Goal: Navigation & Orientation: Find specific page/section

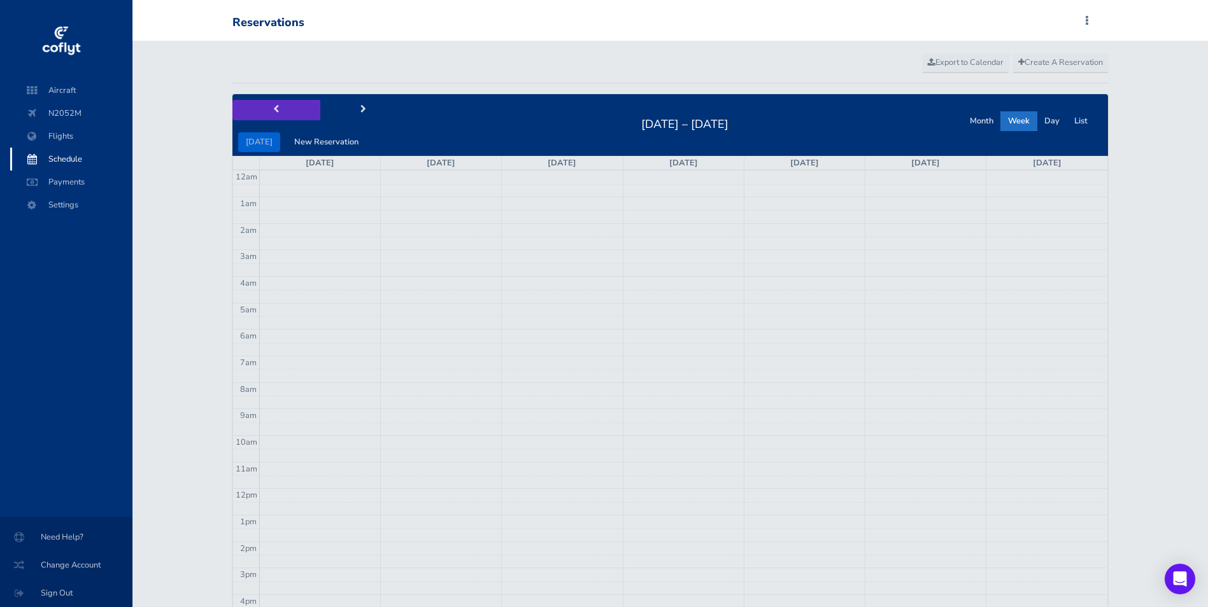
click at [271, 110] on button "prev" at bounding box center [276, 110] width 88 height 20
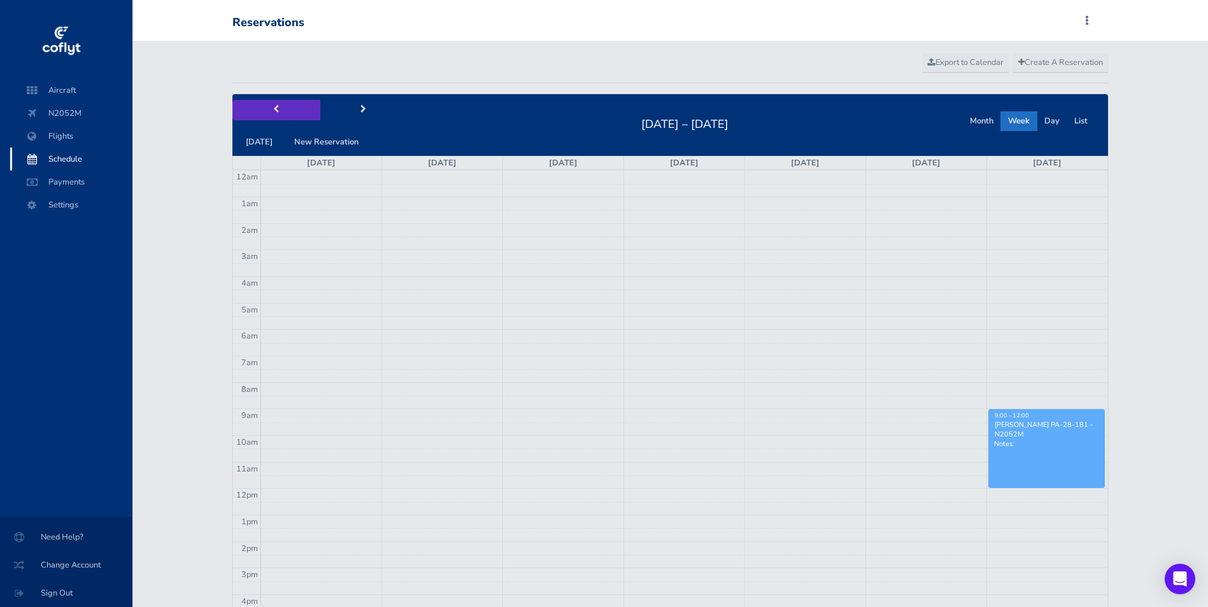
click at [272, 105] on button "prev" at bounding box center [276, 110] width 88 height 20
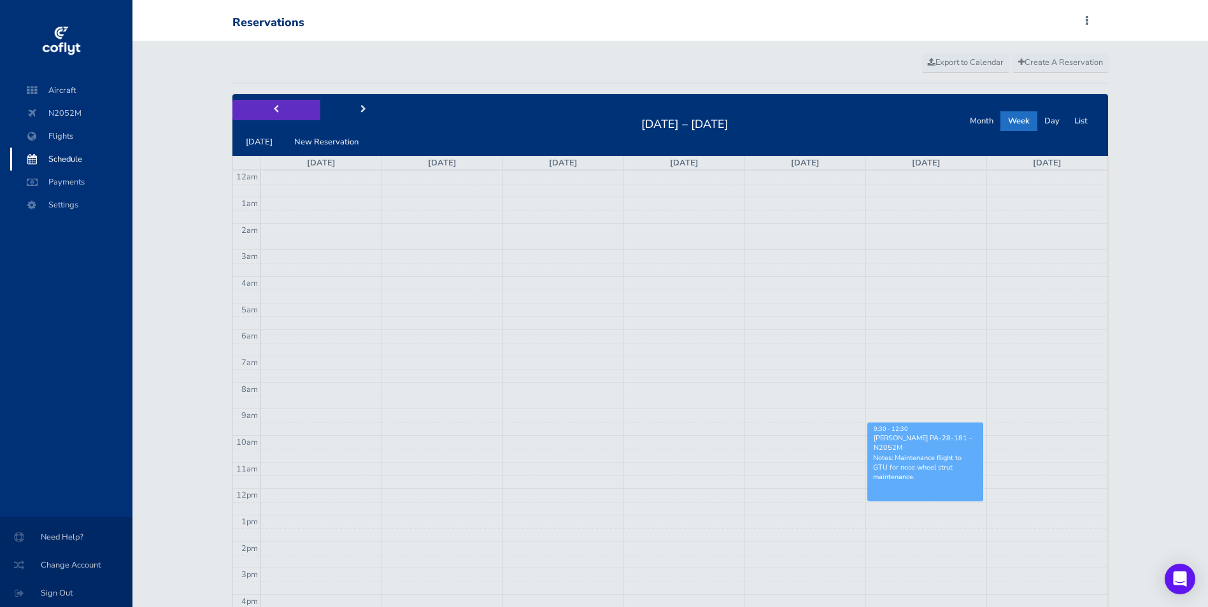
click at [281, 113] on button "prev" at bounding box center [276, 110] width 88 height 20
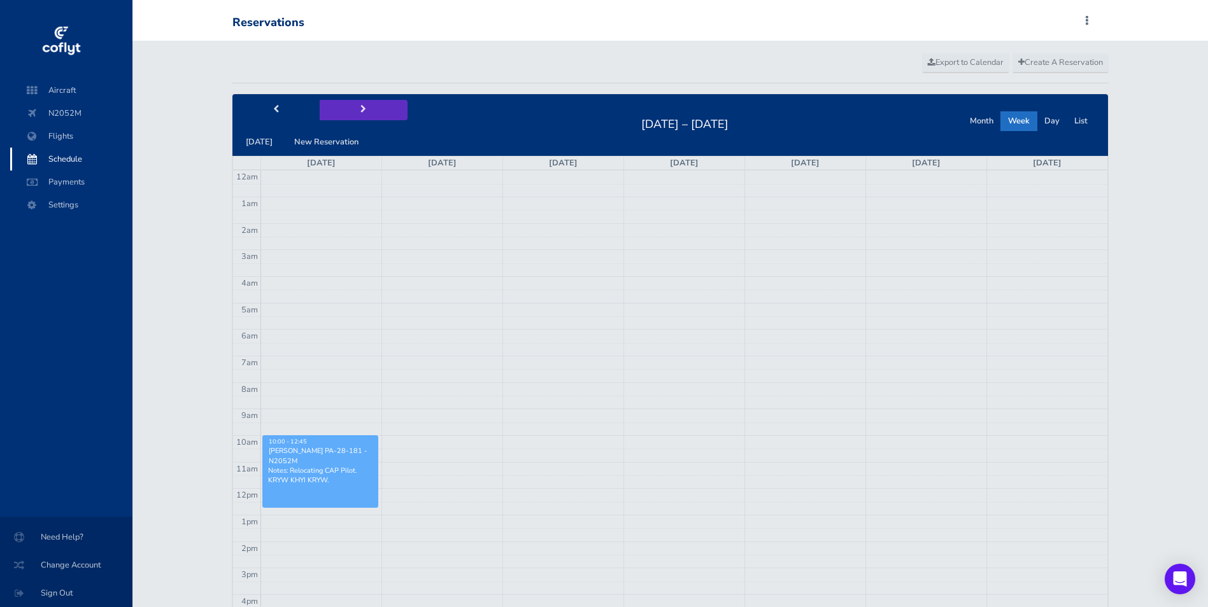
click at [352, 108] on button "next" at bounding box center [364, 110] width 88 height 20
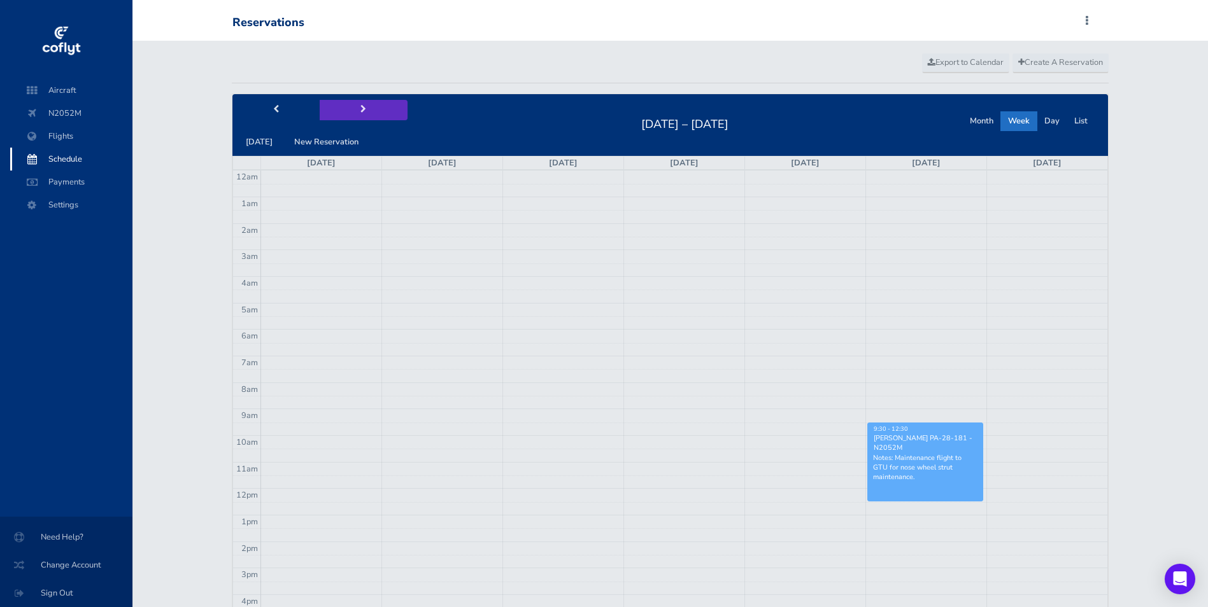
click at [352, 108] on button "next" at bounding box center [364, 110] width 88 height 20
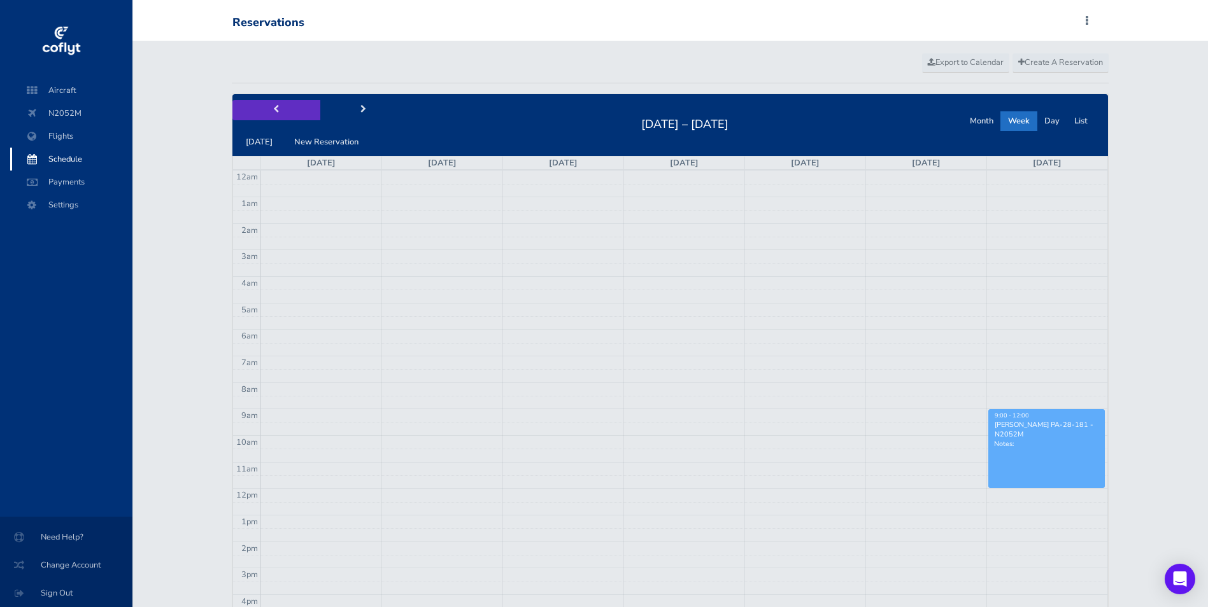
click at [280, 111] on button "prev" at bounding box center [276, 110] width 88 height 20
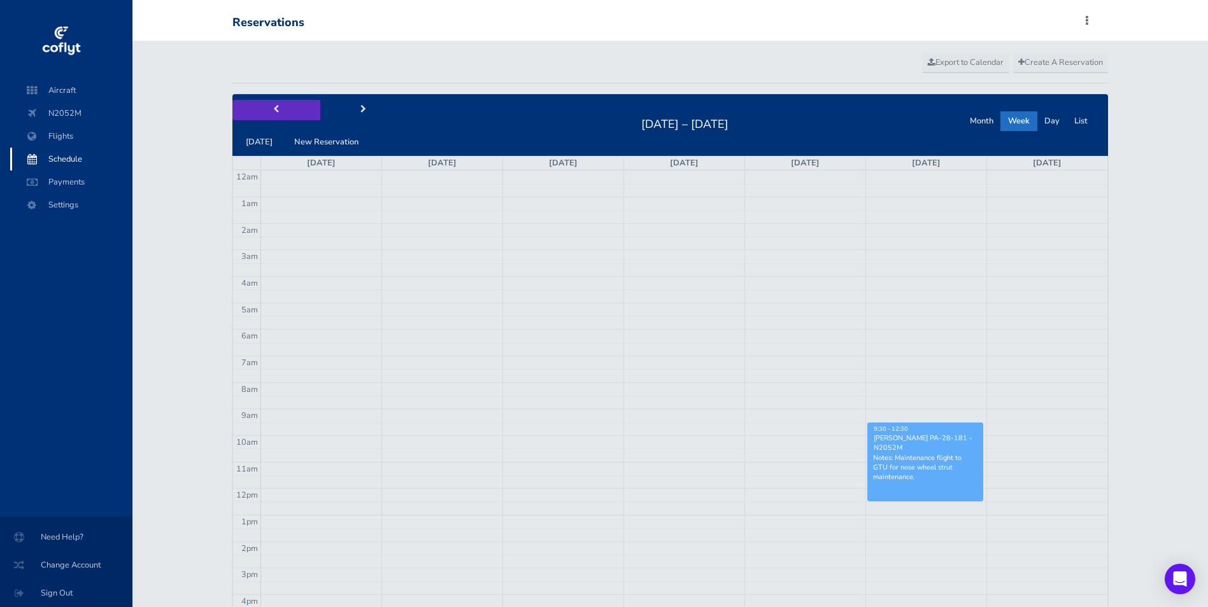
click at [280, 111] on button "prev" at bounding box center [276, 110] width 88 height 20
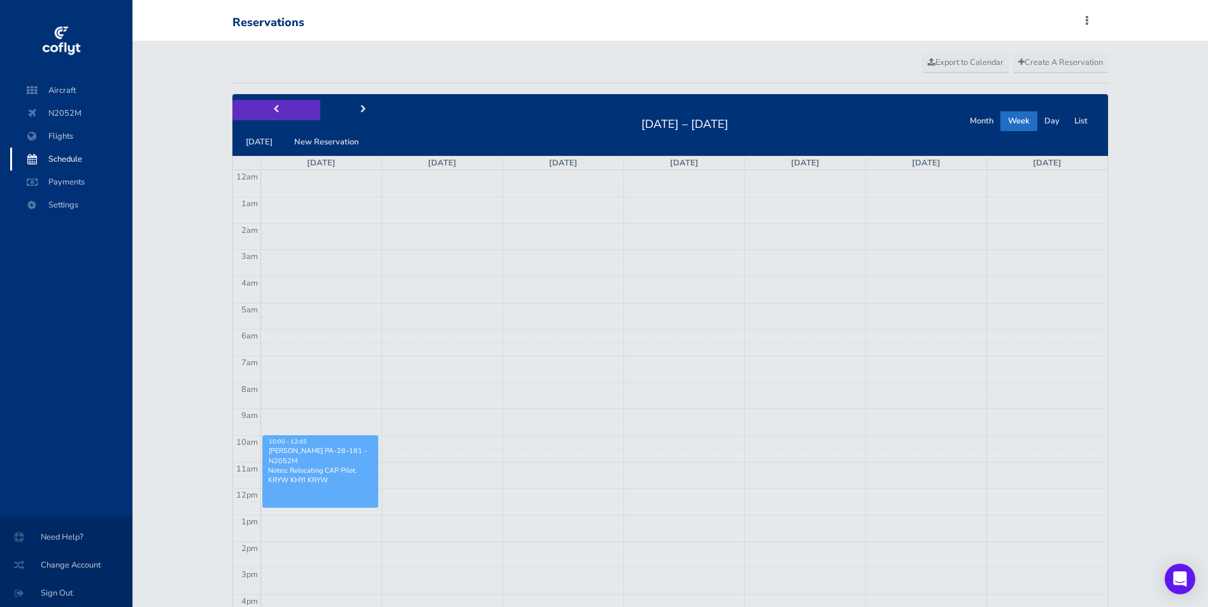
click at [280, 111] on button "prev" at bounding box center [276, 110] width 88 height 20
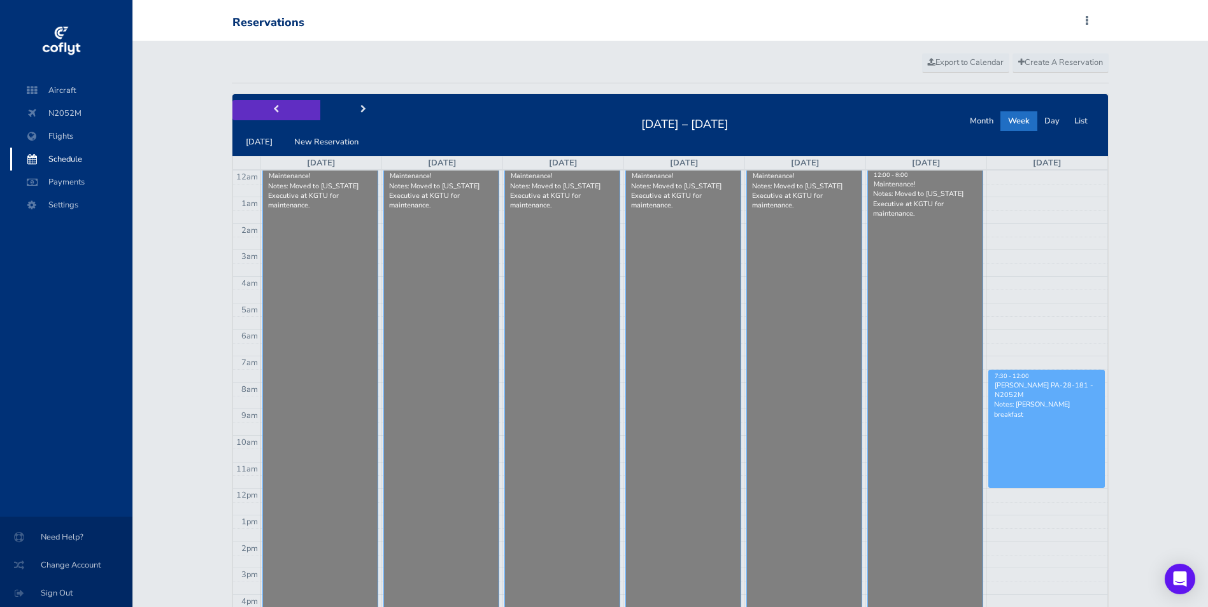
click at [280, 111] on button "prev" at bounding box center [276, 110] width 88 height 20
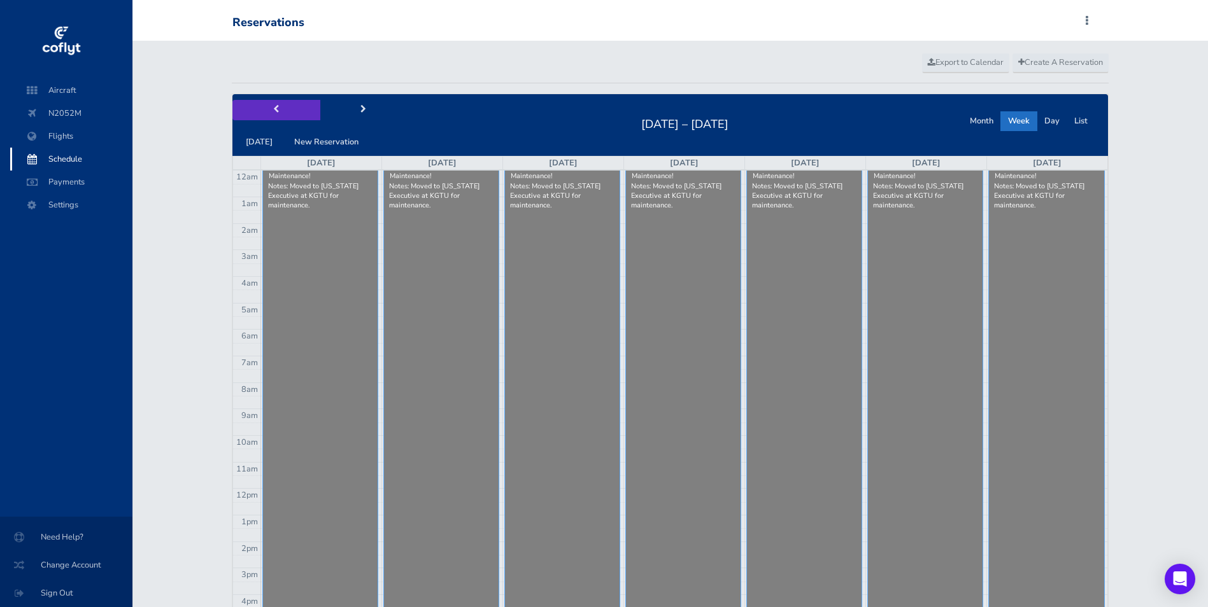
click at [280, 111] on button "prev" at bounding box center [276, 110] width 88 height 20
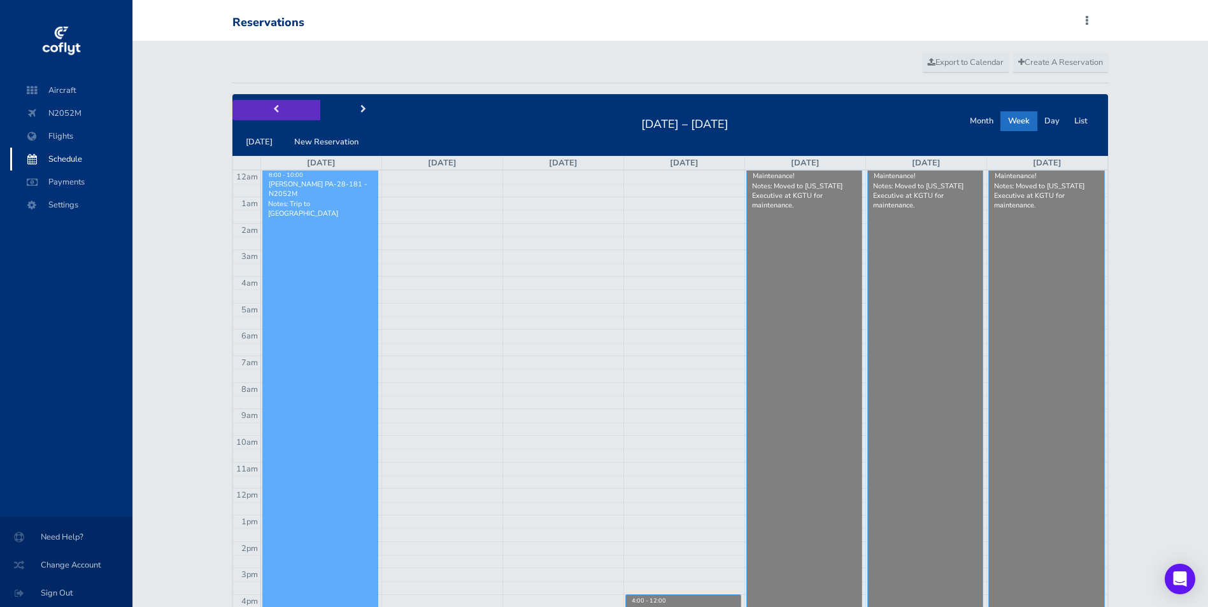
click at [280, 111] on button "prev" at bounding box center [276, 110] width 88 height 20
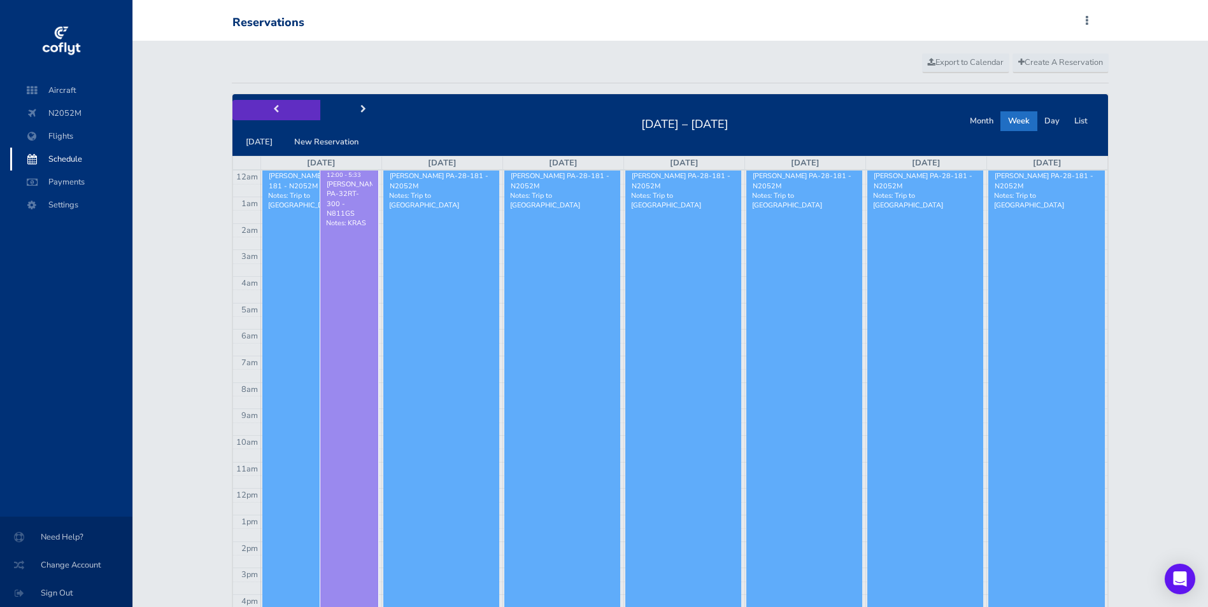
click at [280, 111] on button "prev" at bounding box center [276, 110] width 88 height 20
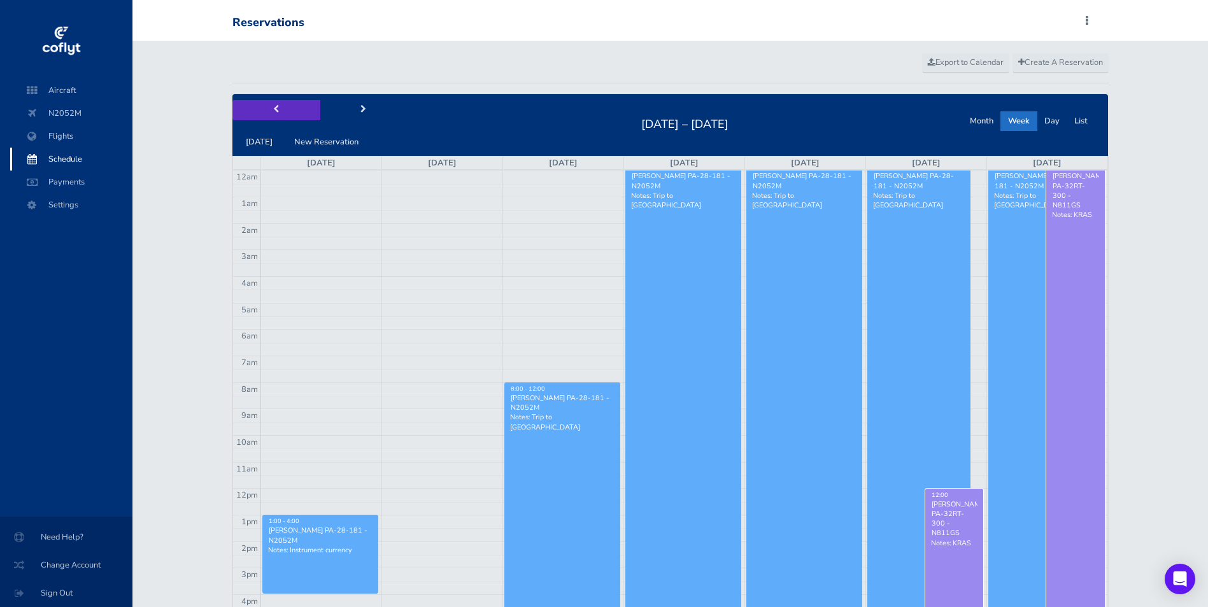
click at [280, 111] on button "prev" at bounding box center [276, 110] width 88 height 20
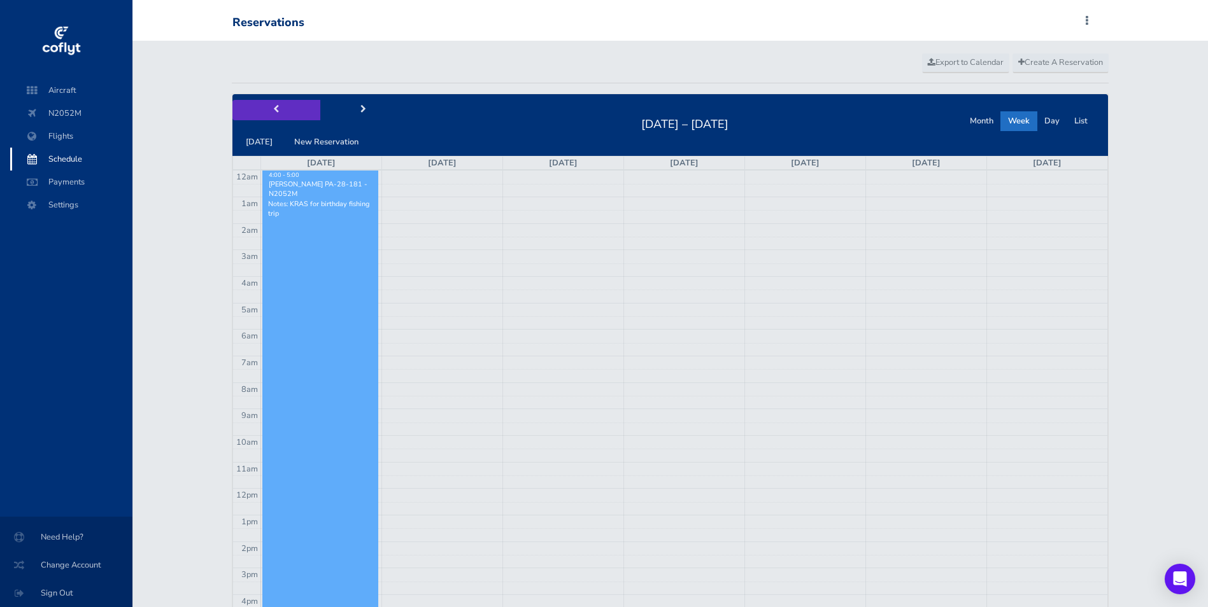
click at [278, 108] on button "prev" at bounding box center [276, 110] width 88 height 20
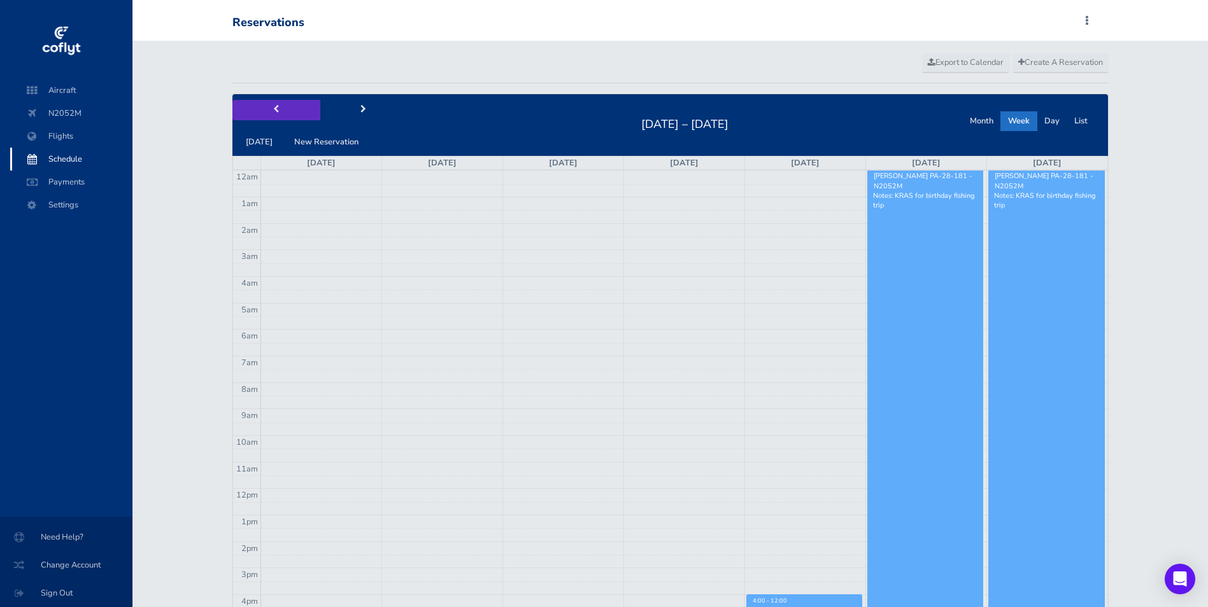
click at [278, 108] on button "prev" at bounding box center [276, 110] width 88 height 20
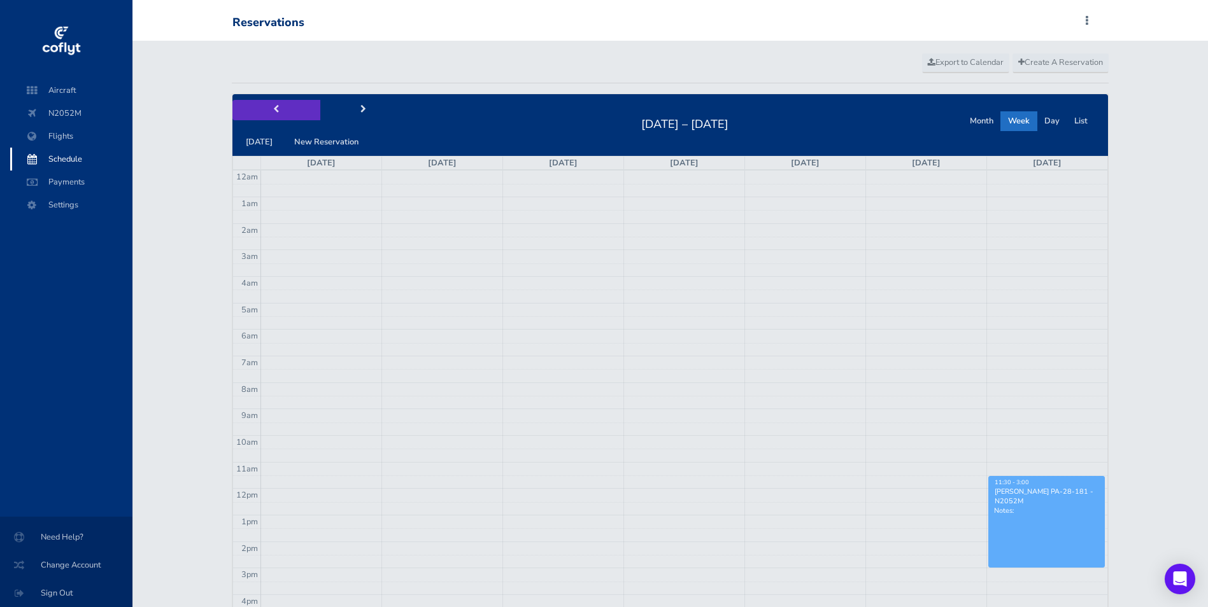
click at [277, 107] on span "prev" at bounding box center [276, 110] width 6 height 8
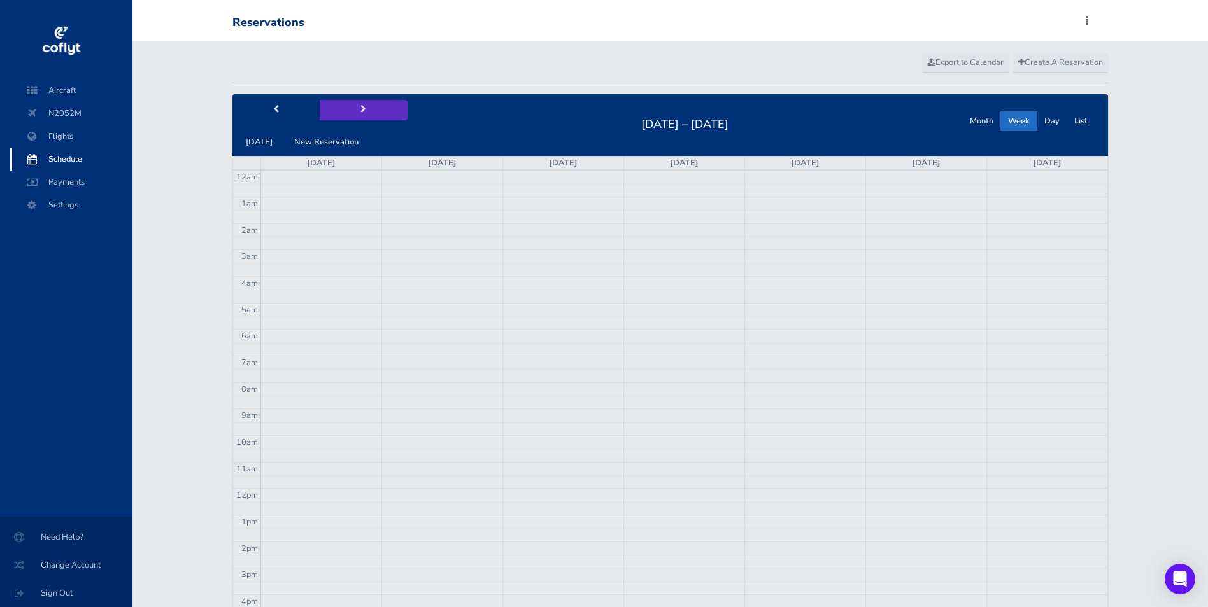
click at [353, 109] on button "next" at bounding box center [364, 110] width 88 height 20
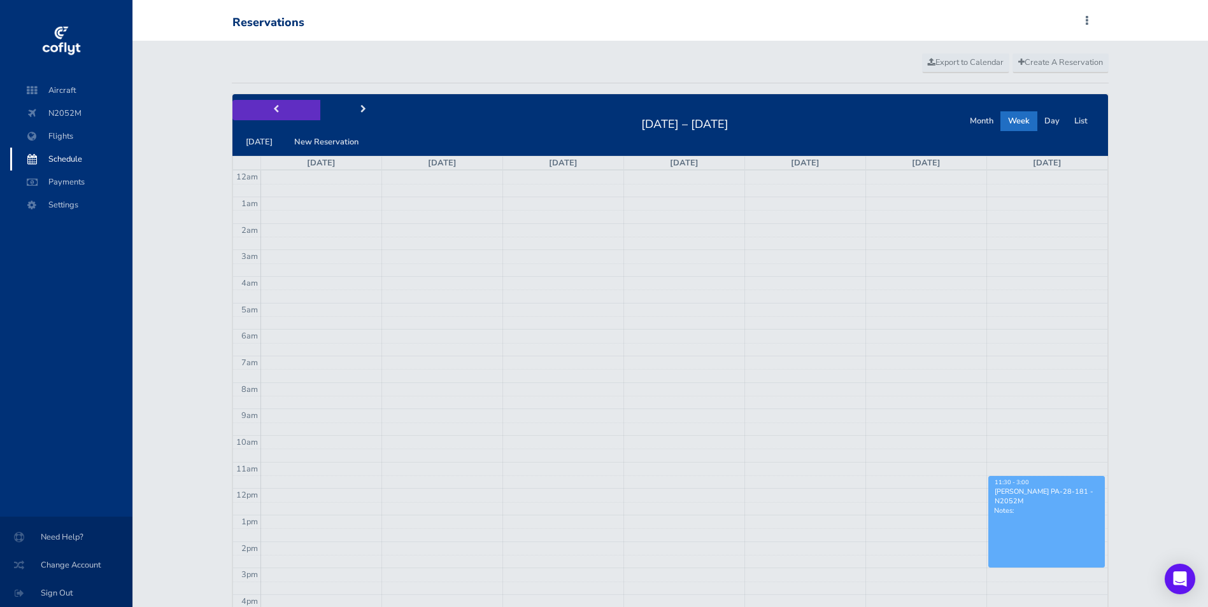
click at [273, 106] on span "prev" at bounding box center [276, 110] width 6 height 8
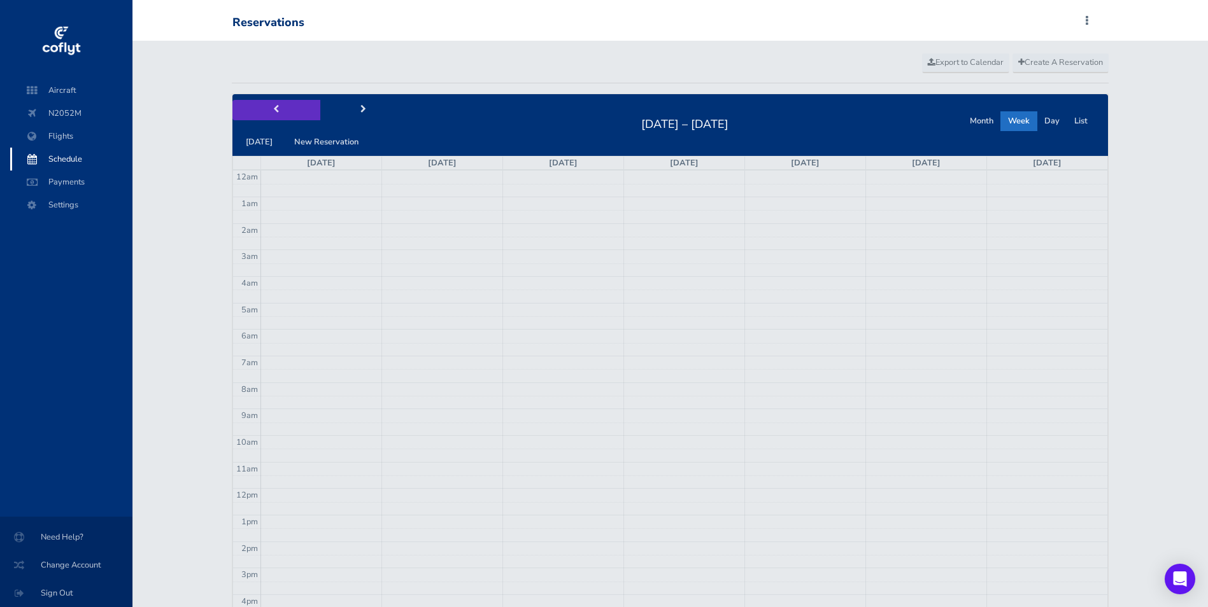
click at [273, 106] on span "prev" at bounding box center [276, 110] width 6 height 8
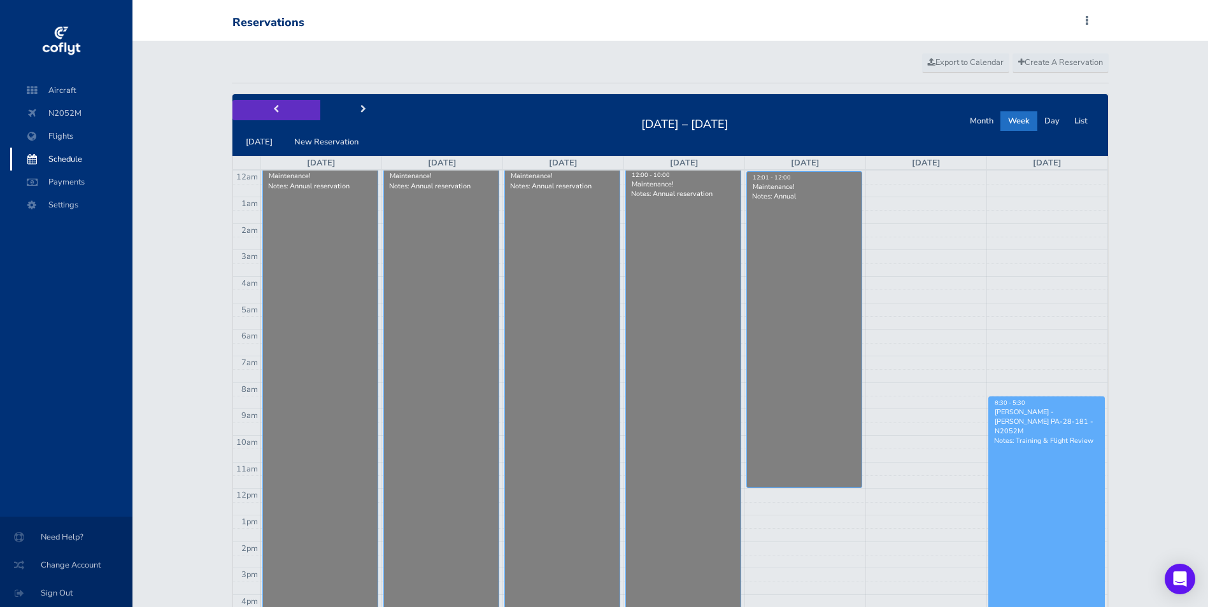
click at [273, 106] on span "prev" at bounding box center [276, 110] width 6 height 8
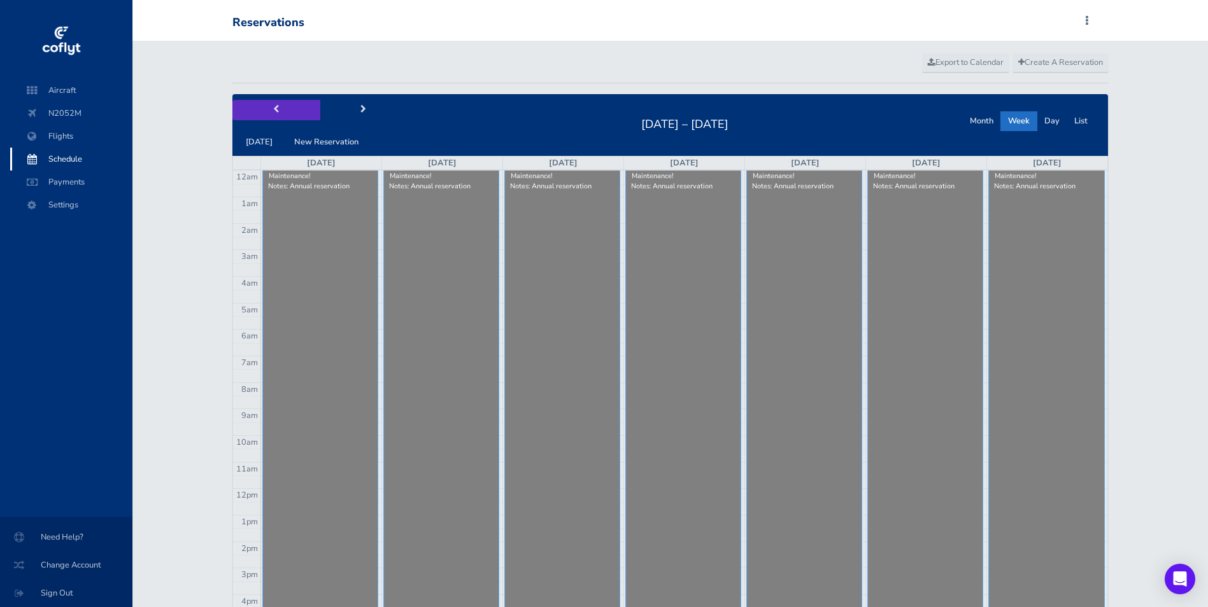
click at [273, 106] on span "prev" at bounding box center [276, 110] width 6 height 8
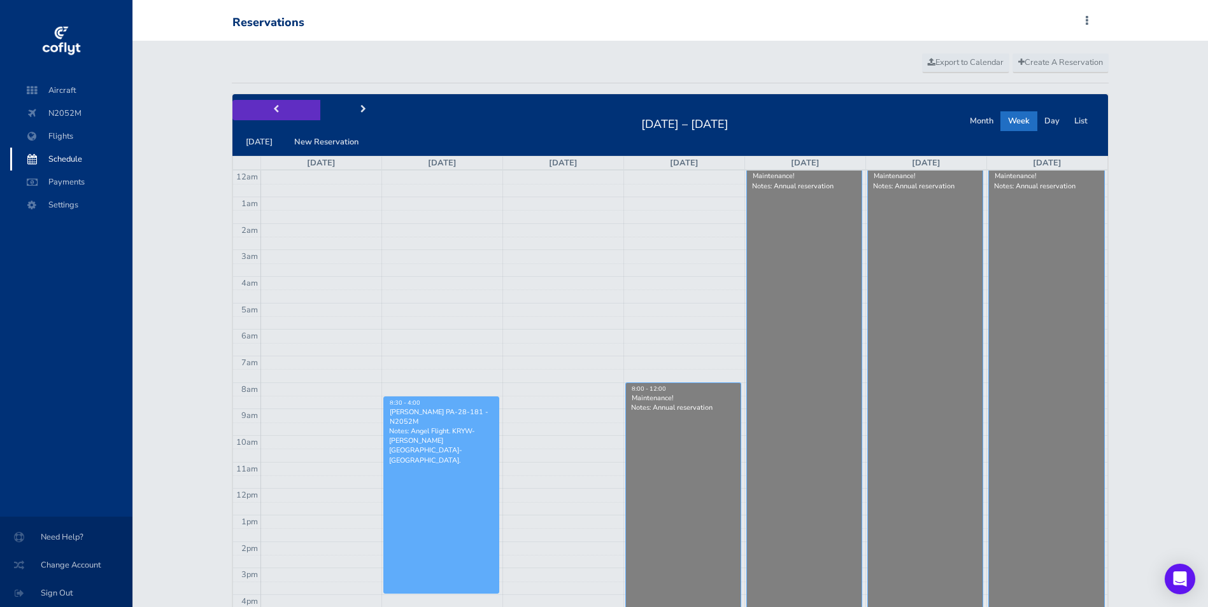
click at [273, 106] on span "prev" at bounding box center [276, 110] width 6 height 8
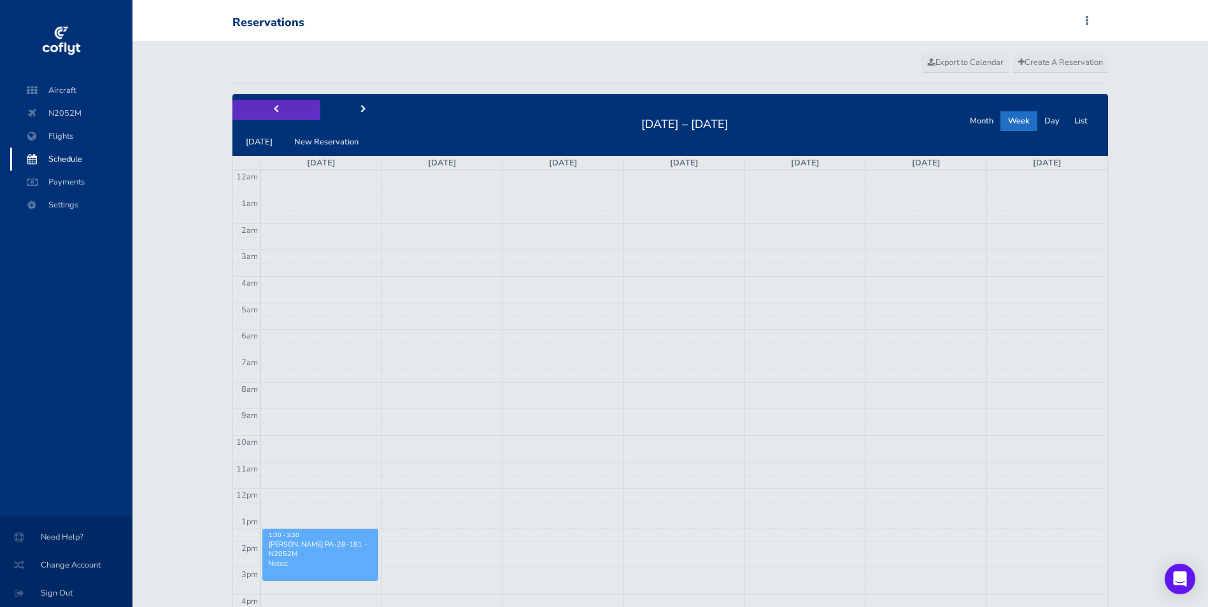
click at [273, 106] on span "prev" at bounding box center [276, 110] width 6 height 8
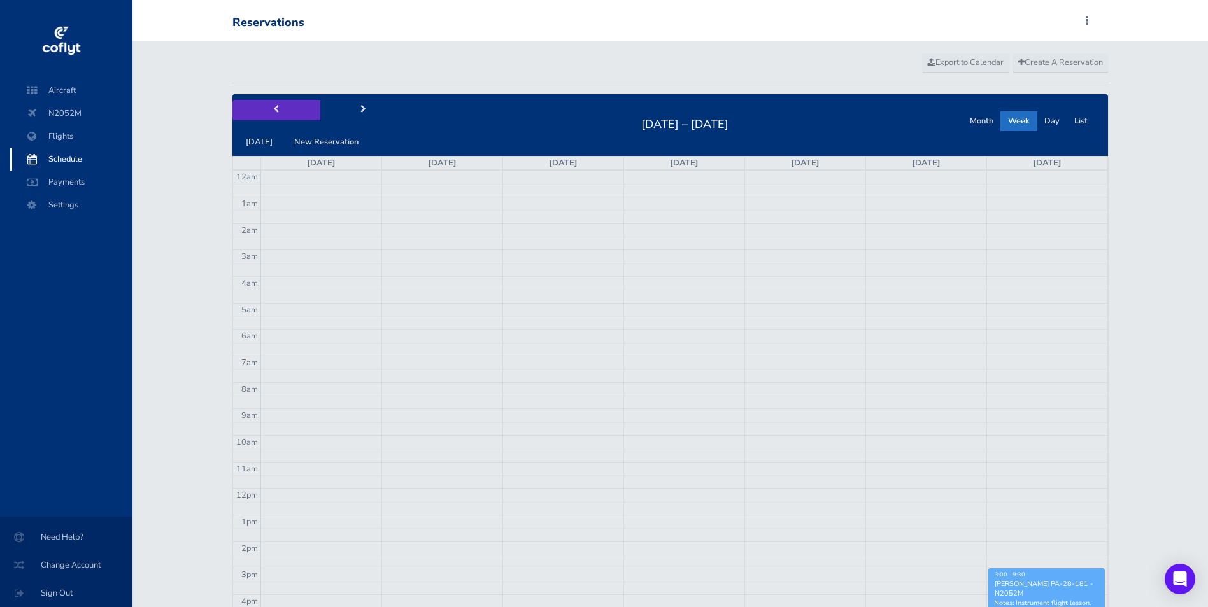
click at [273, 106] on span "prev" at bounding box center [276, 110] width 6 height 8
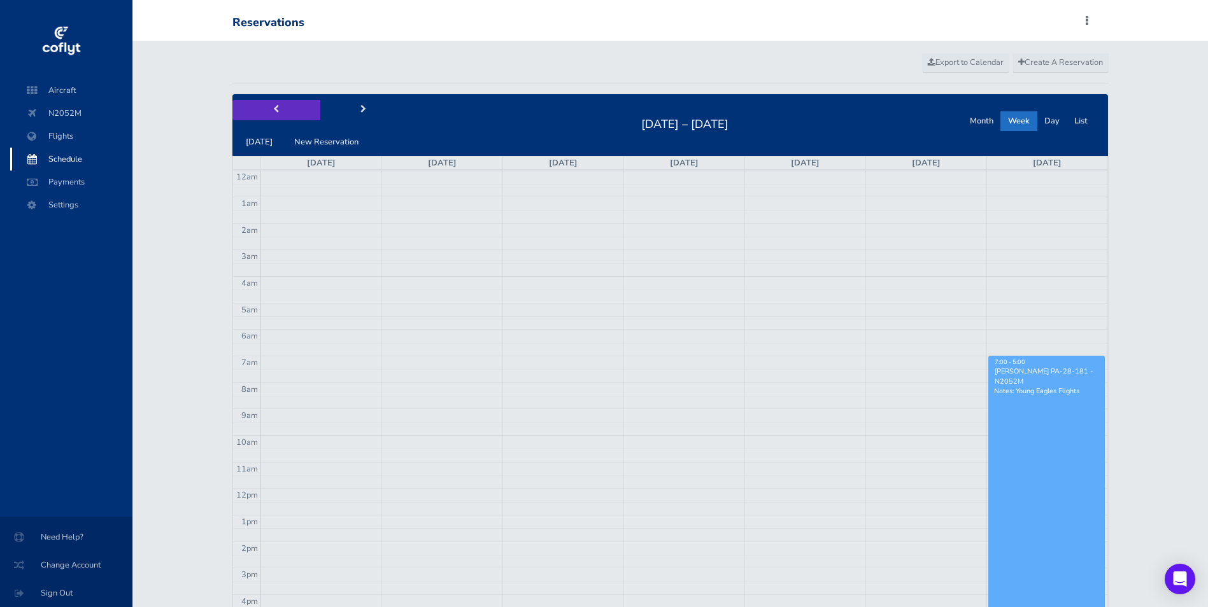
click at [273, 106] on span "prev" at bounding box center [276, 110] width 6 height 8
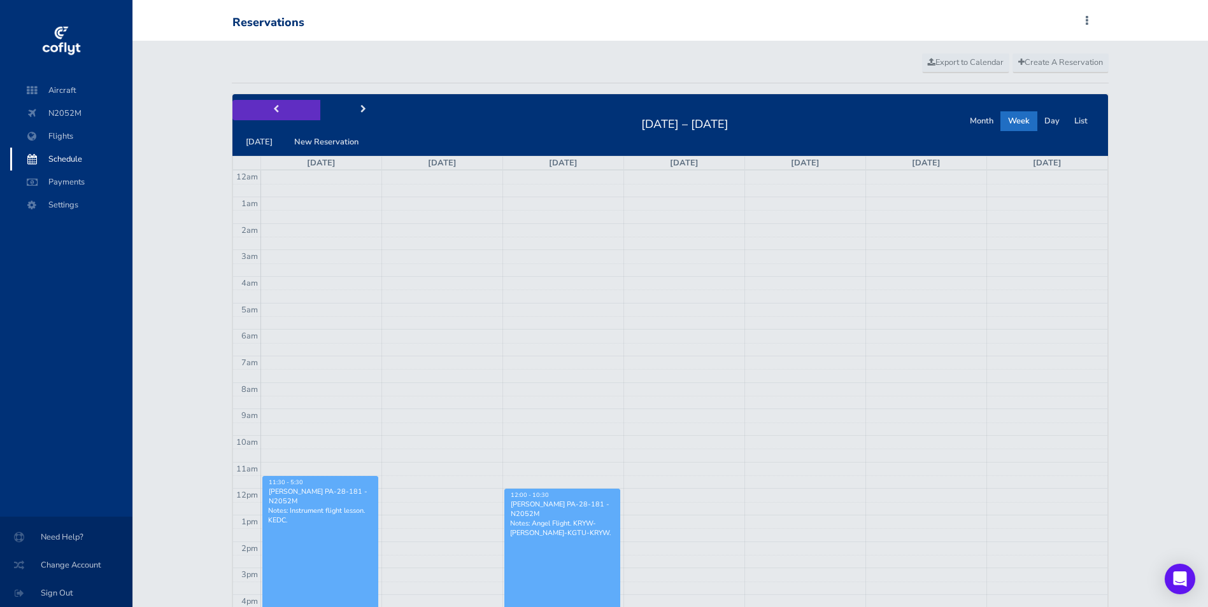
click at [273, 106] on span "prev" at bounding box center [276, 110] width 6 height 8
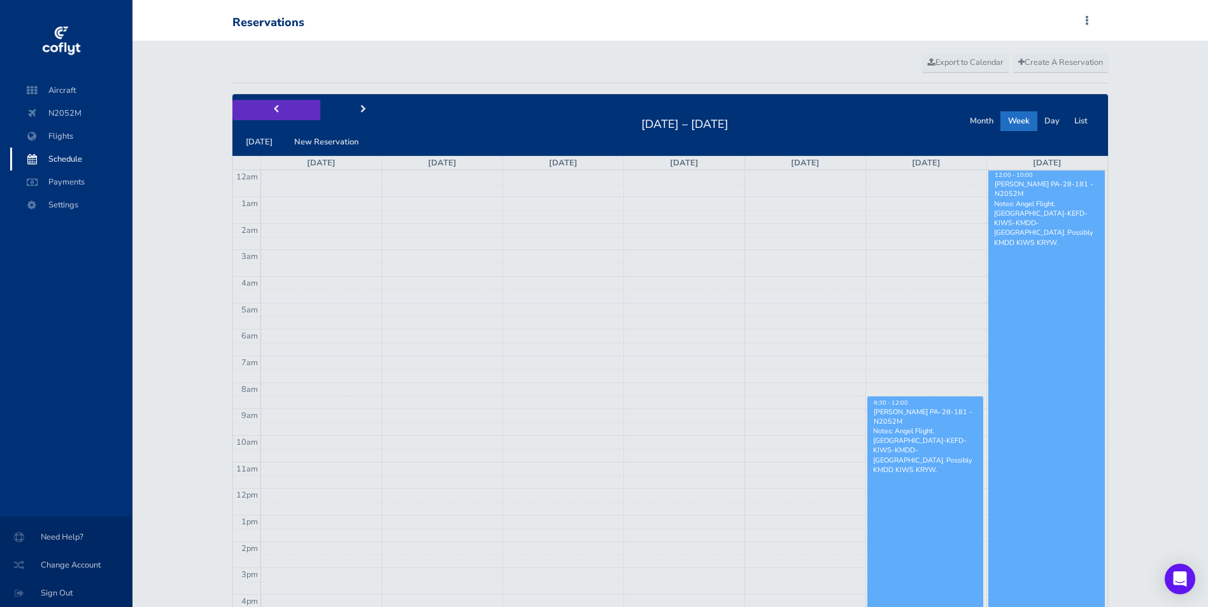
click at [273, 106] on span "prev" at bounding box center [276, 110] width 6 height 8
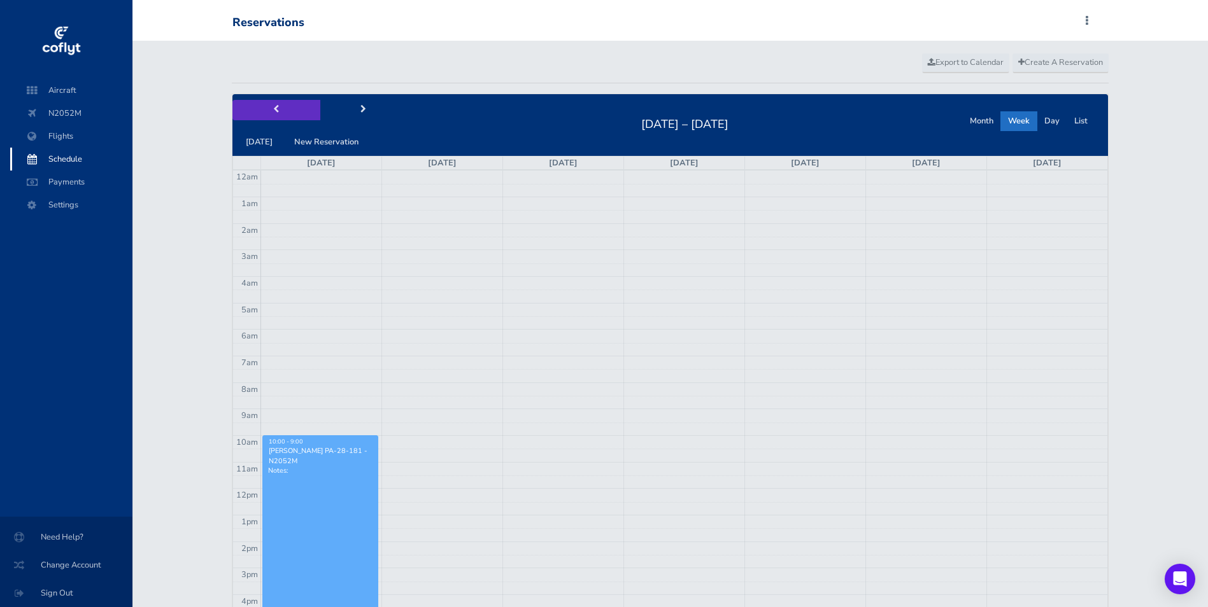
click at [273, 106] on span "prev" at bounding box center [276, 110] width 6 height 8
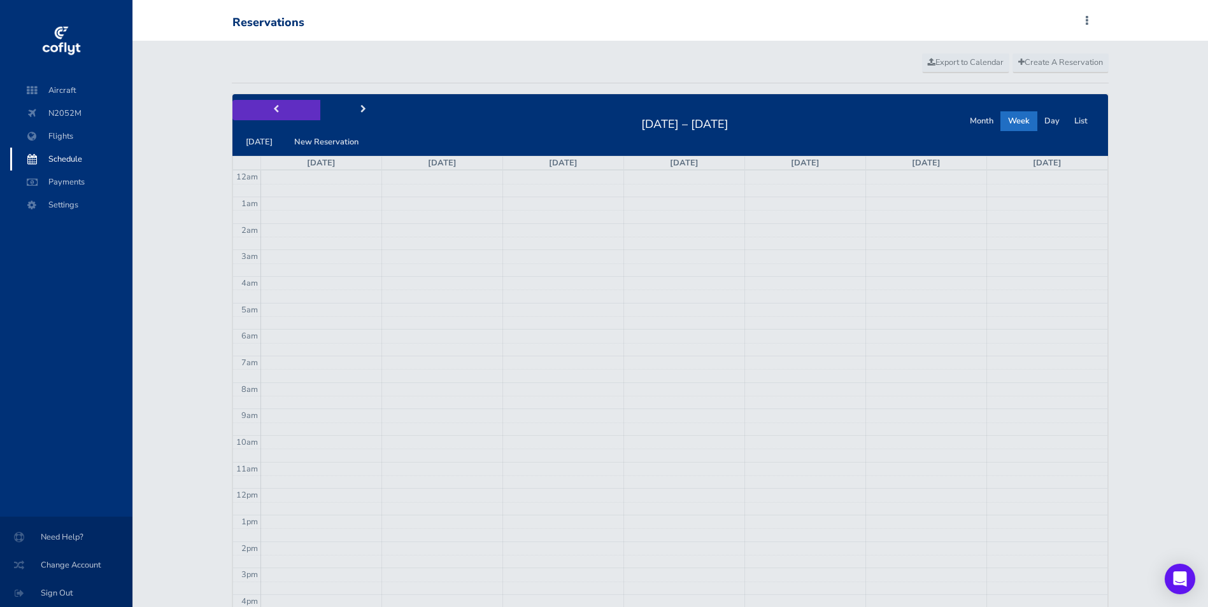
click at [273, 106] on span "prev" at bounding box center [276, 110] width 6 height 8
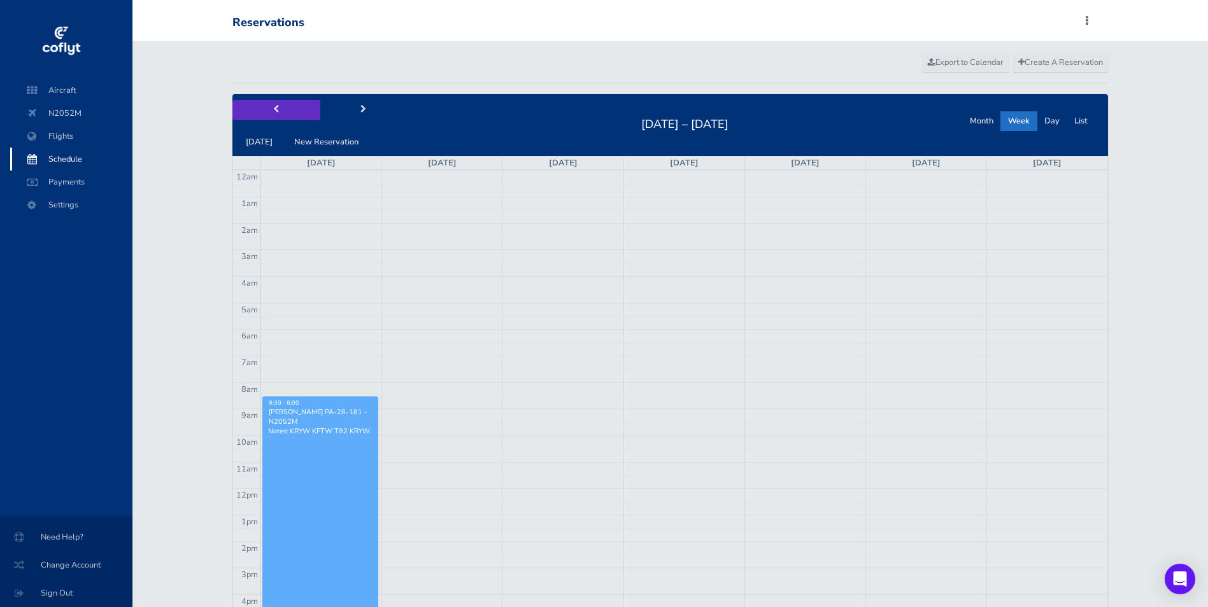
click at [273, 106] on span "prev" at bounding box center [276, 110] width 6 height 8
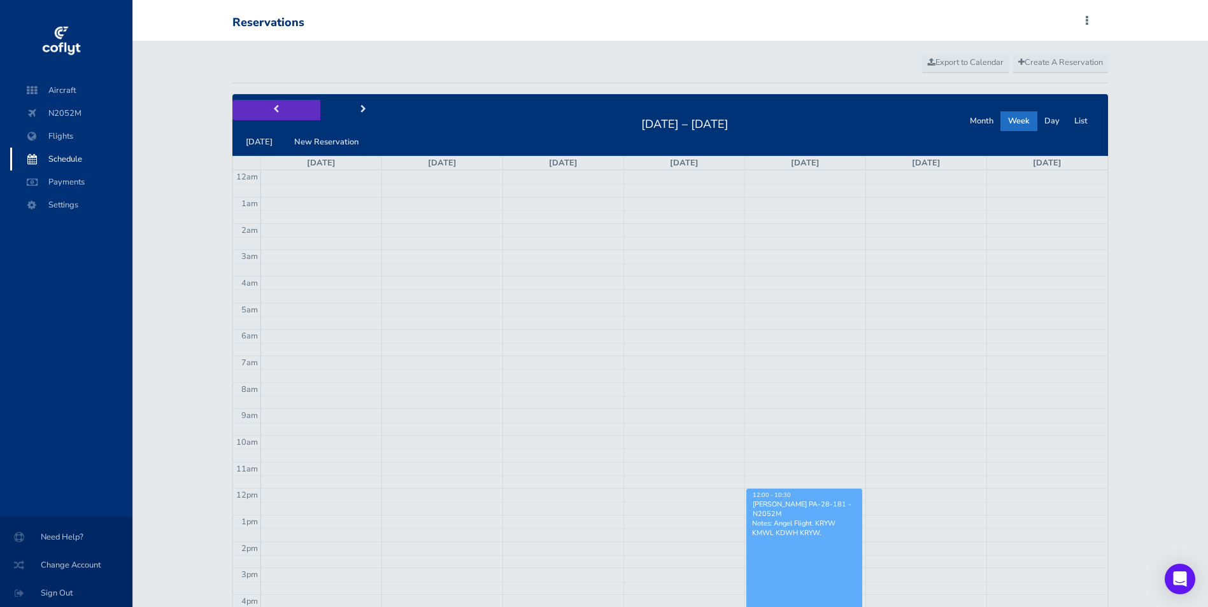
click at [273, 106] on span "prev" at bounding box center [276, 110] width 6 height 8
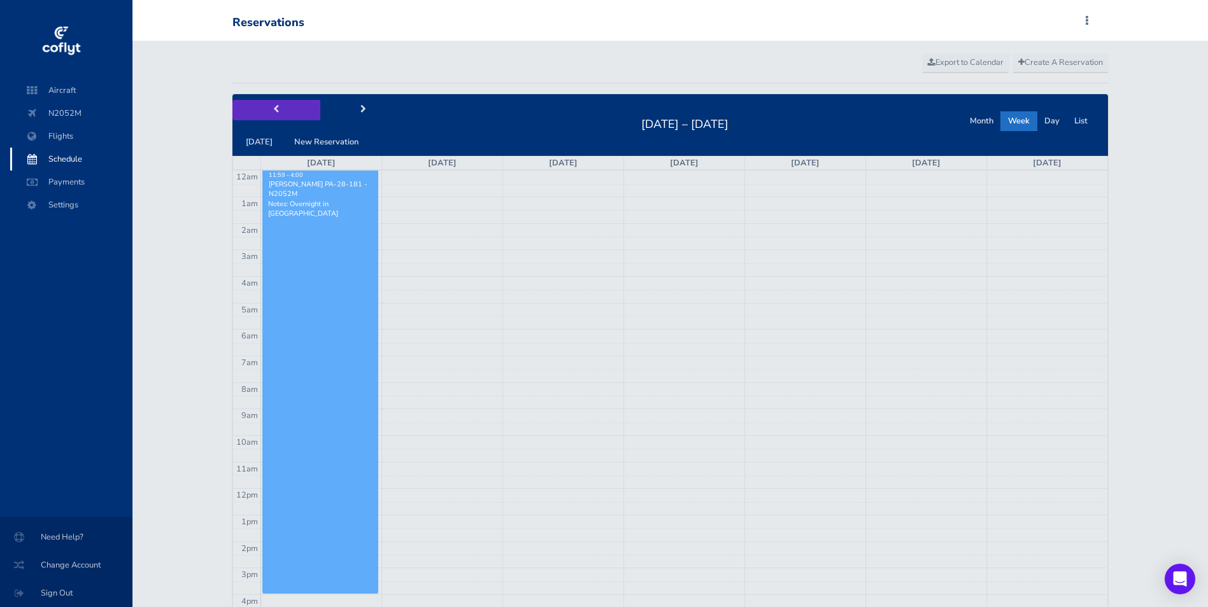
click at [273, 106] on span "prev" at bounding box center [276, 110] width 6 height 8
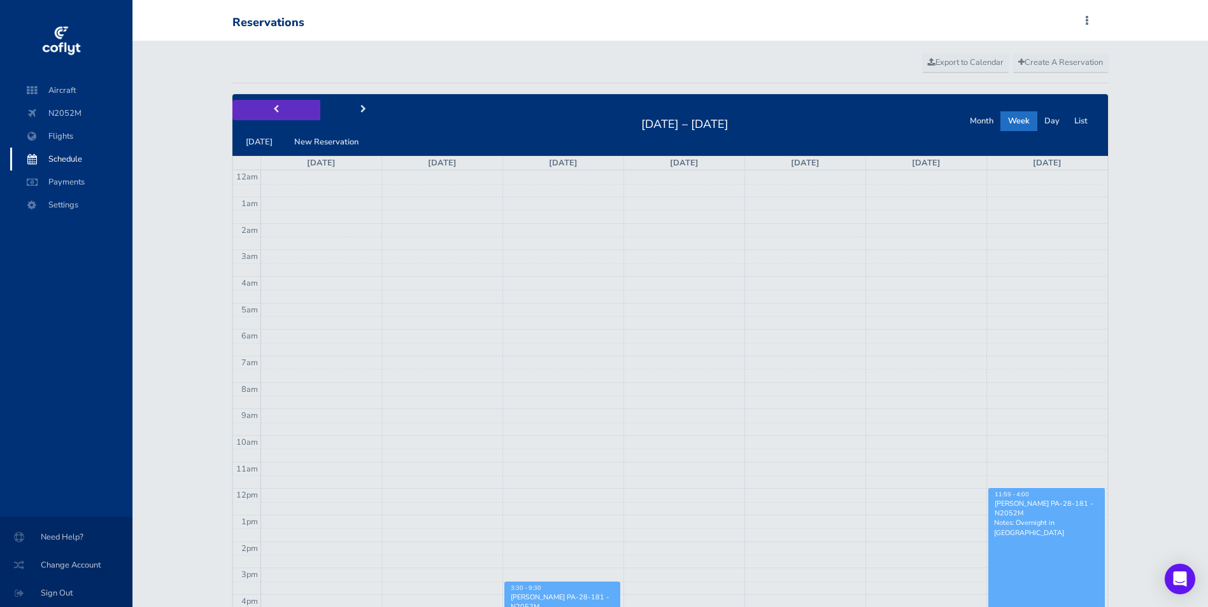
click at [273, 106] on span "prev" at bounding box center [276, 110] width 6 height 8
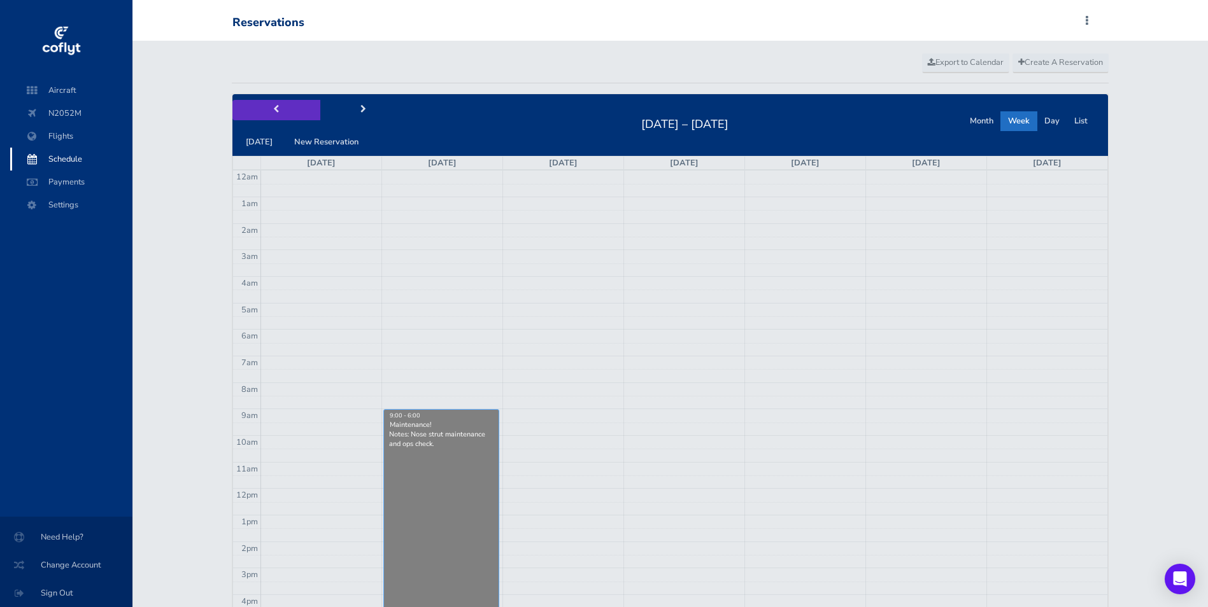
click at [273, 106] on span "prev" at bounding box center [276, 110] width 6 height 8
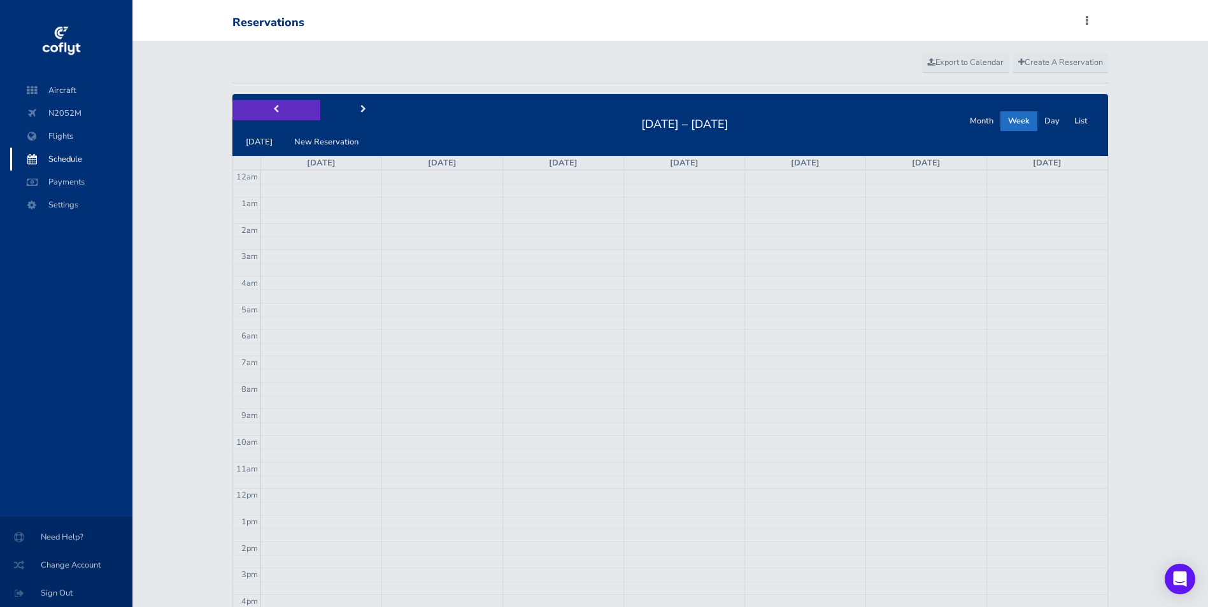
click at [273, 106] on span "prev" at bounding box center [276, 110] width 6 height 8
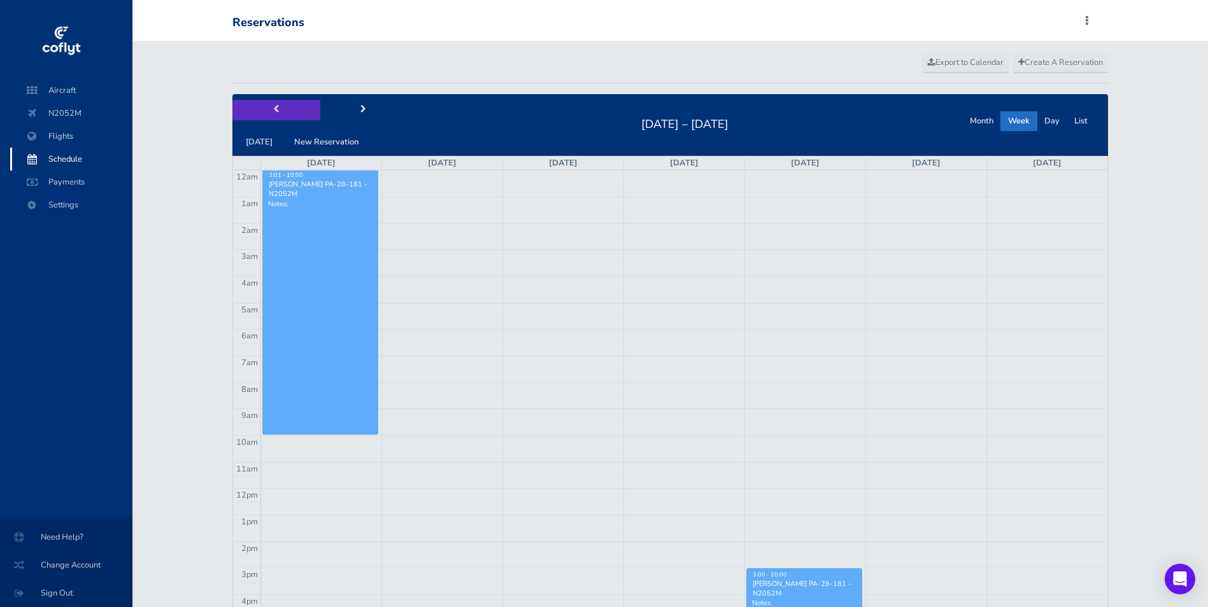
click at [273, 106] on span "prev" at bounding box center [276, 110] width 6 height 8
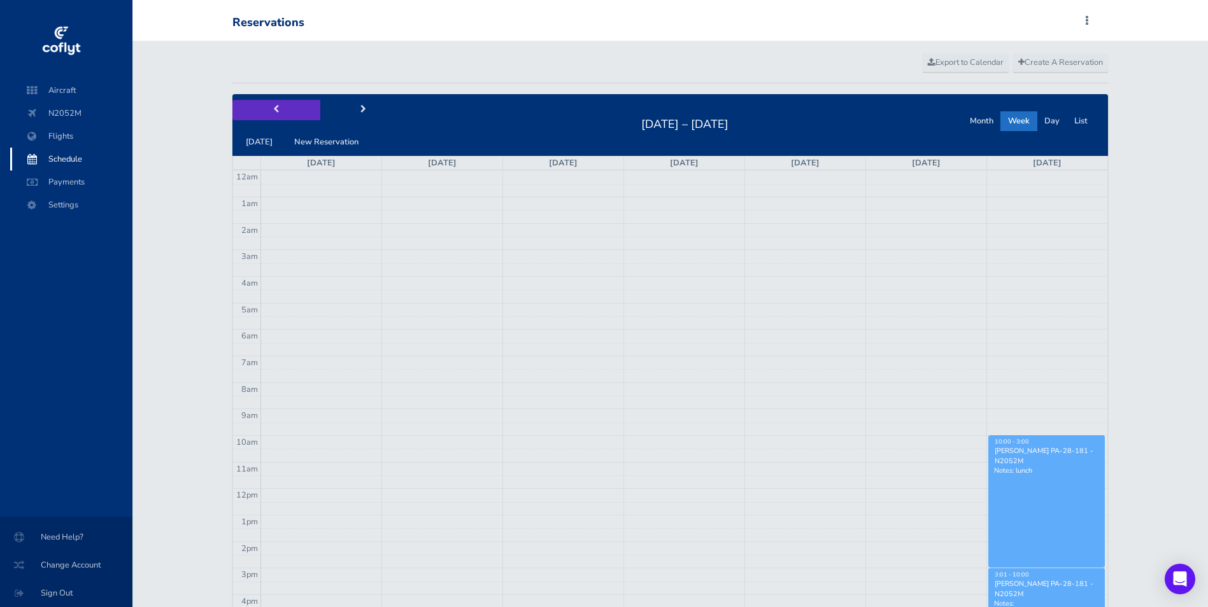
click at [273, 106] on span "prev" at bounding box center [276, 110] width 6 height 8
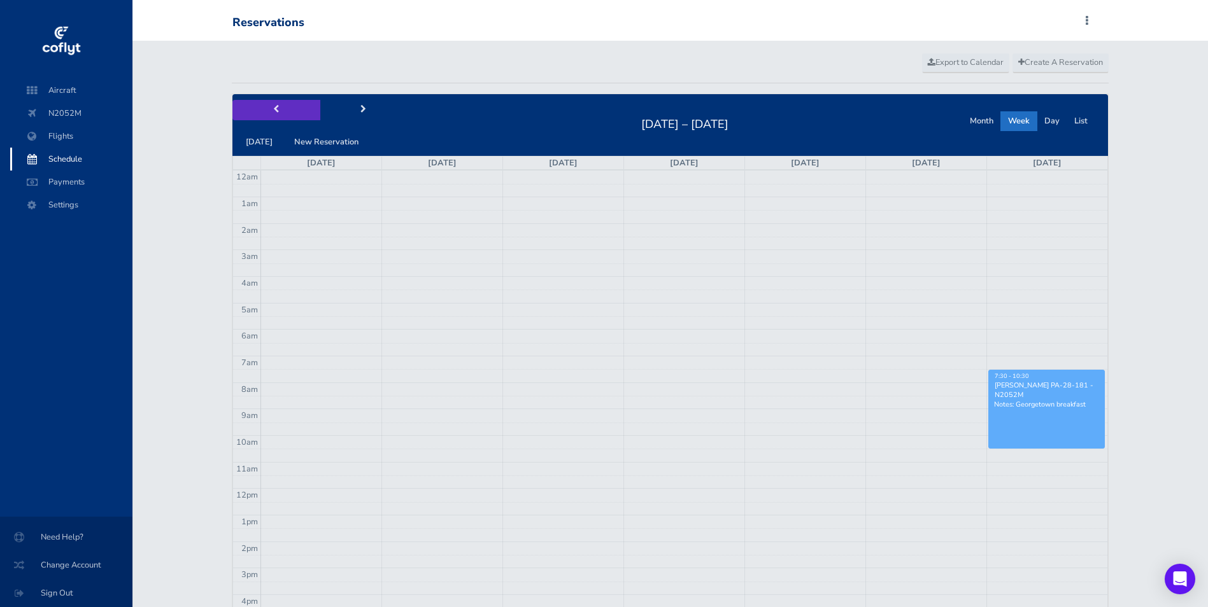
click at [273, 106] on span "prev" at bounding box center [276, 110] width 6 height 8
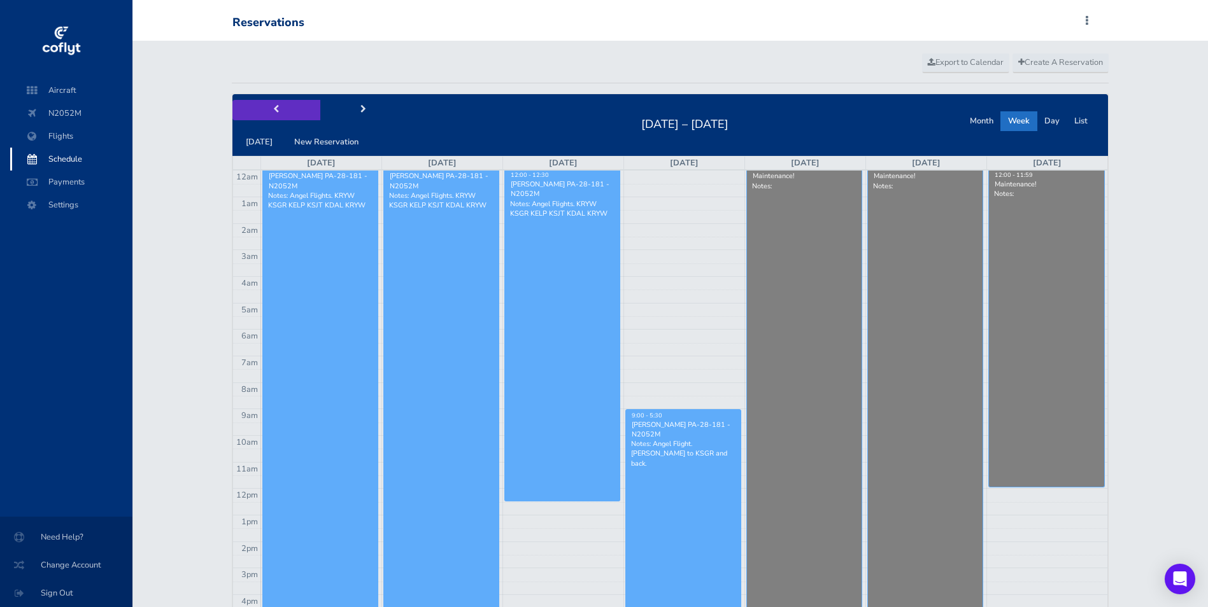
click at [262, 110] on button "prev" at bounding box center [276, 110] width 88 height 20
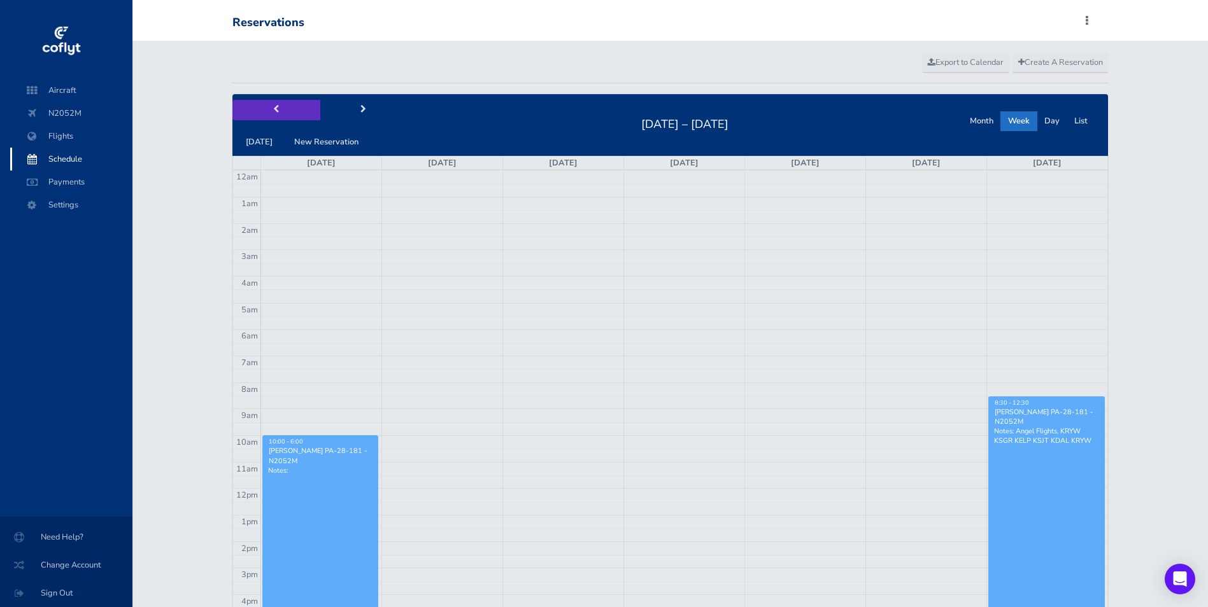
click at [262, 110] on button "prev" at bounding box center [276, 110] width 88 height 20
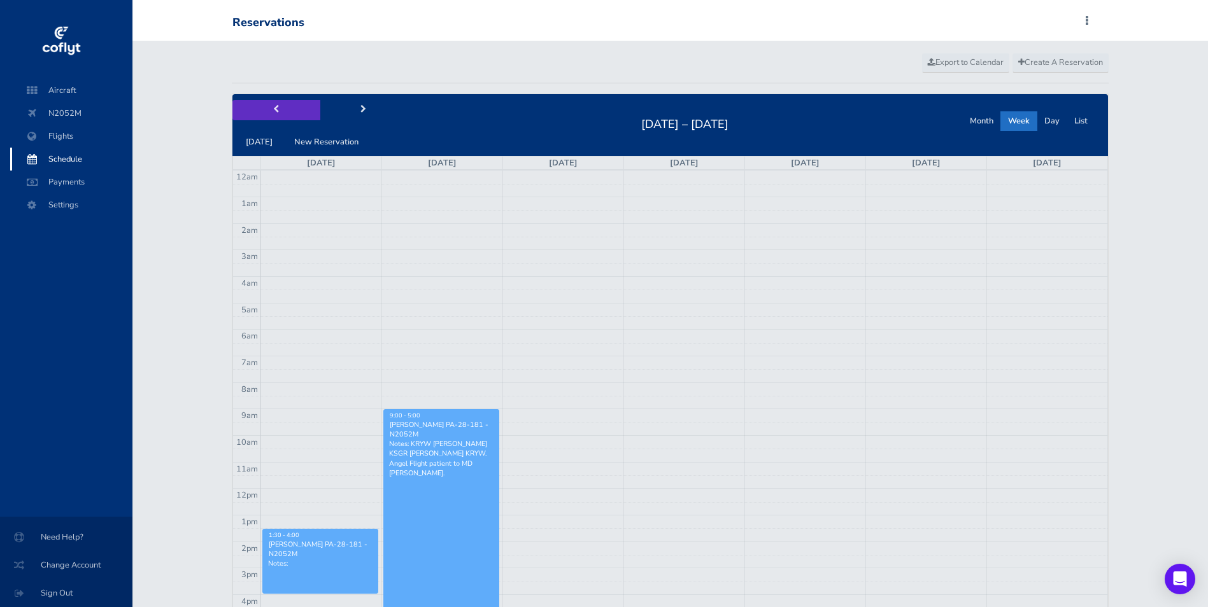
click at [262, 110] on button "prev" at bounding box center [276, 110] width 88 height 20
